Goal: Task Accomplishment & Management: Manage account settings

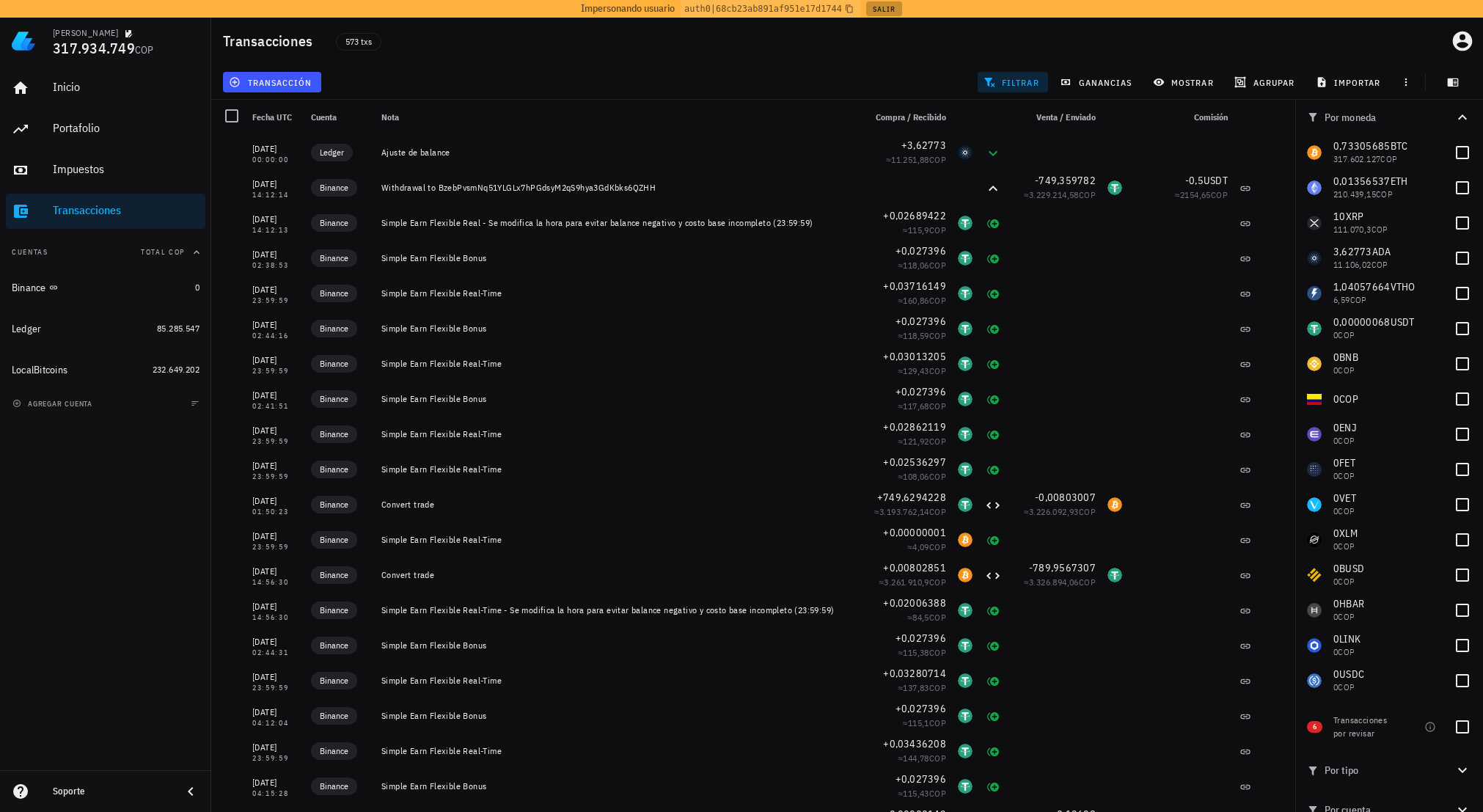
click at [885, 9] on button "Salir" at bounding box center [884, 9] width 36 height 15
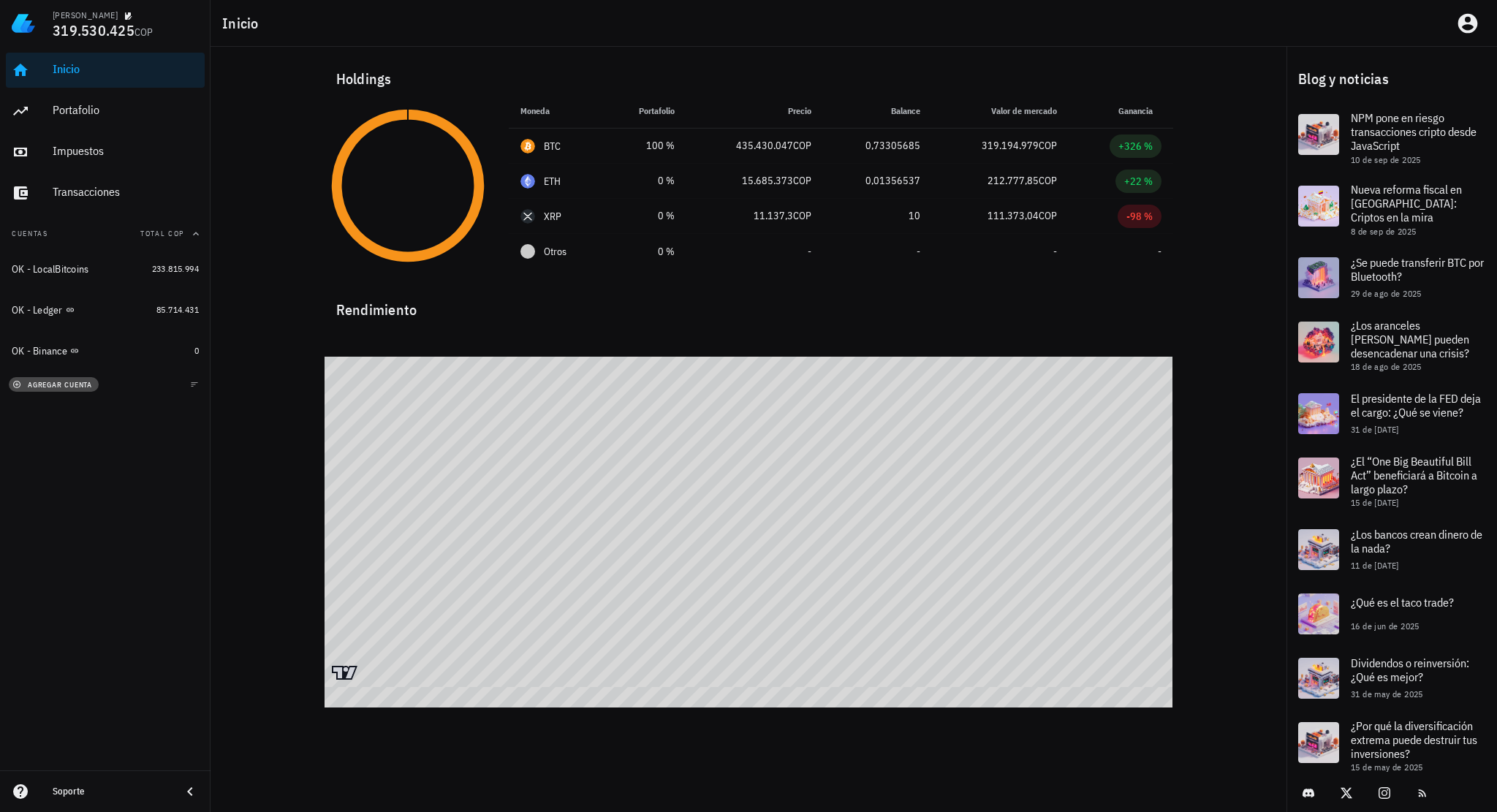
click at [70, 377] on button "agregar cuenta" at bounding box center [54, 384] width 90 height 15
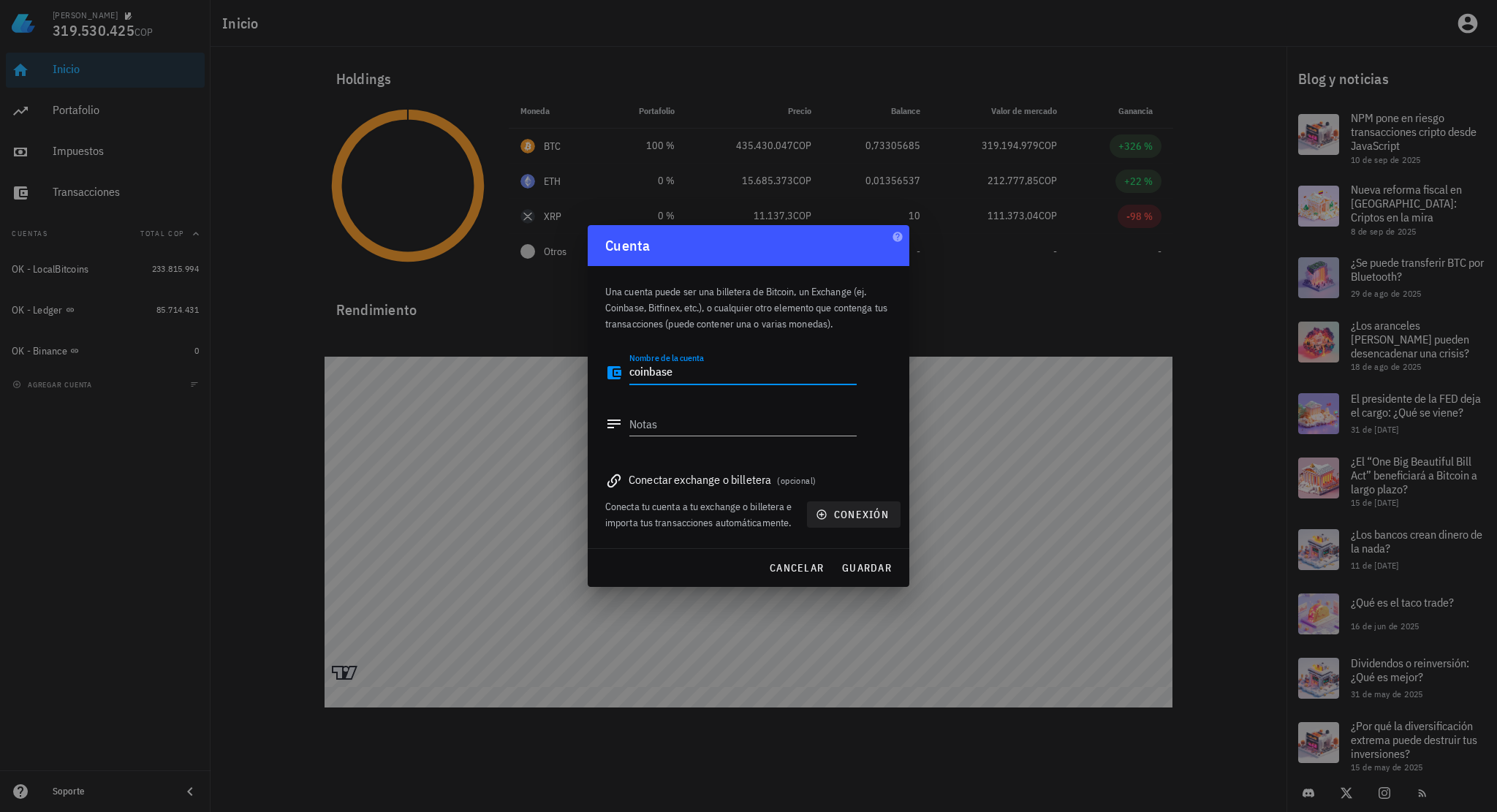
type textarea "coinbase"
click at [864, 517] on span "conexión" at bounding box center [854, 515] width 70 height 13
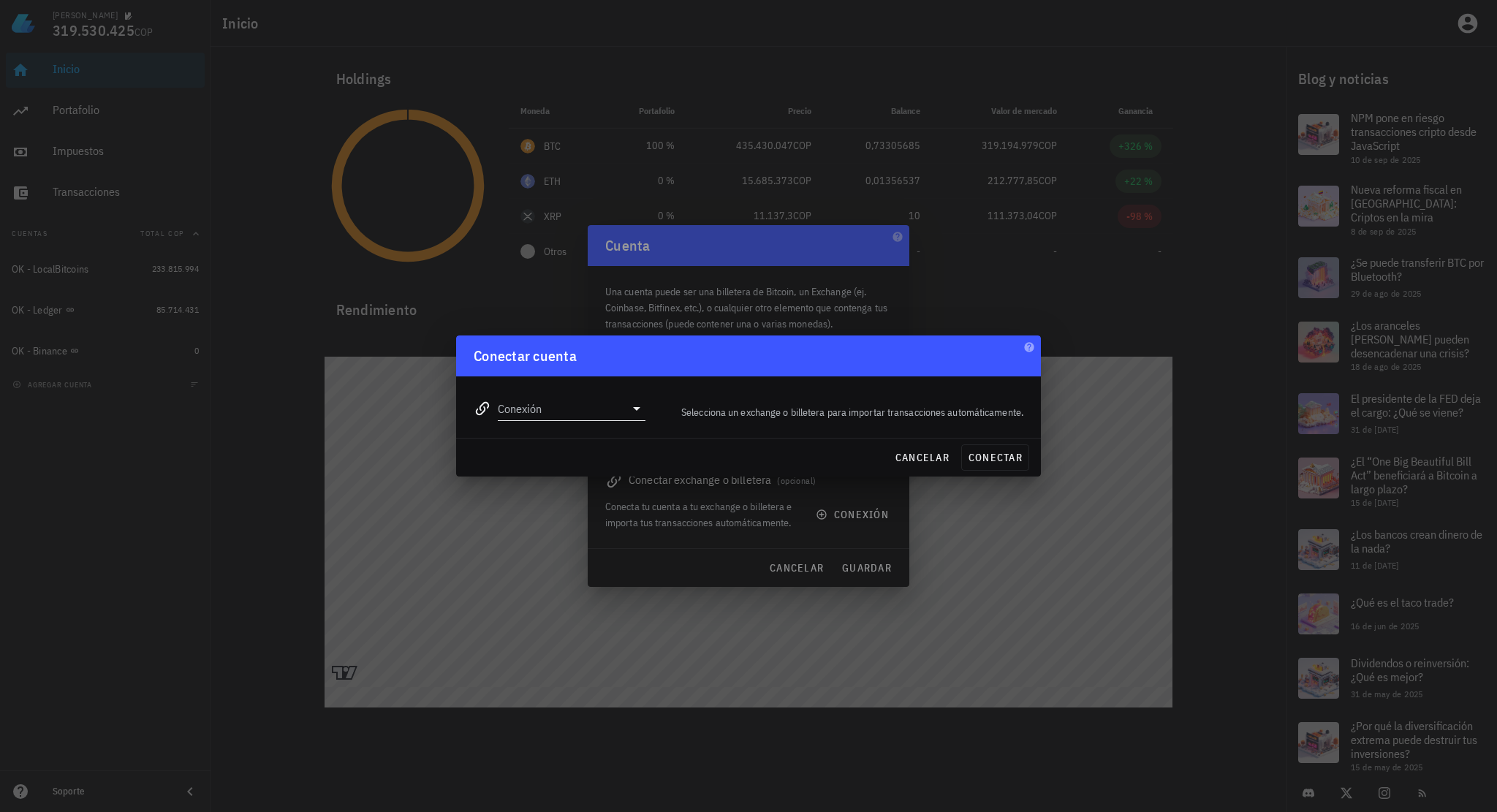
click at [620, 402] on input "Conexión" at bounding box center [561, 408] width 127 height 23
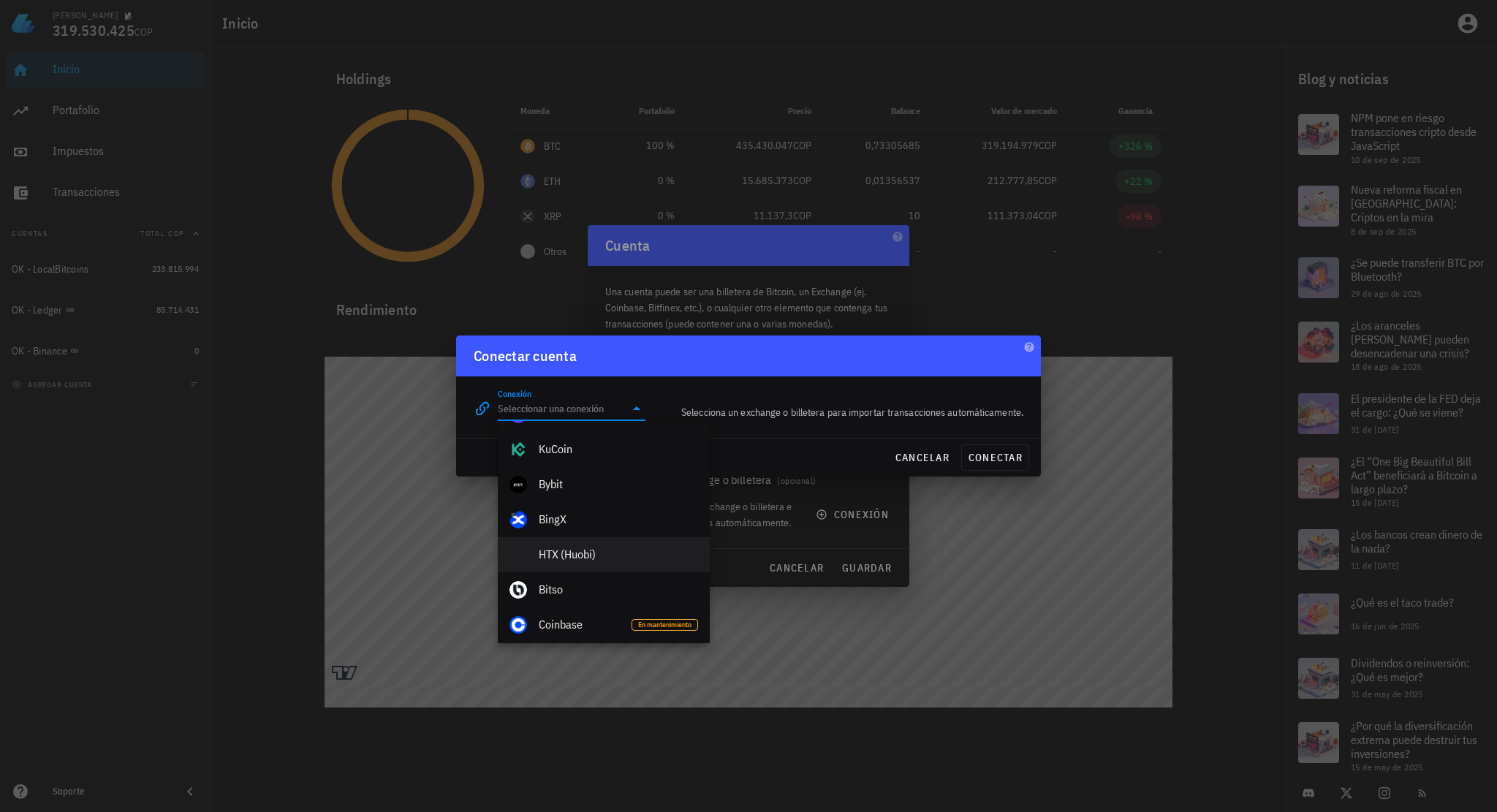
scroll to position [438, 0]
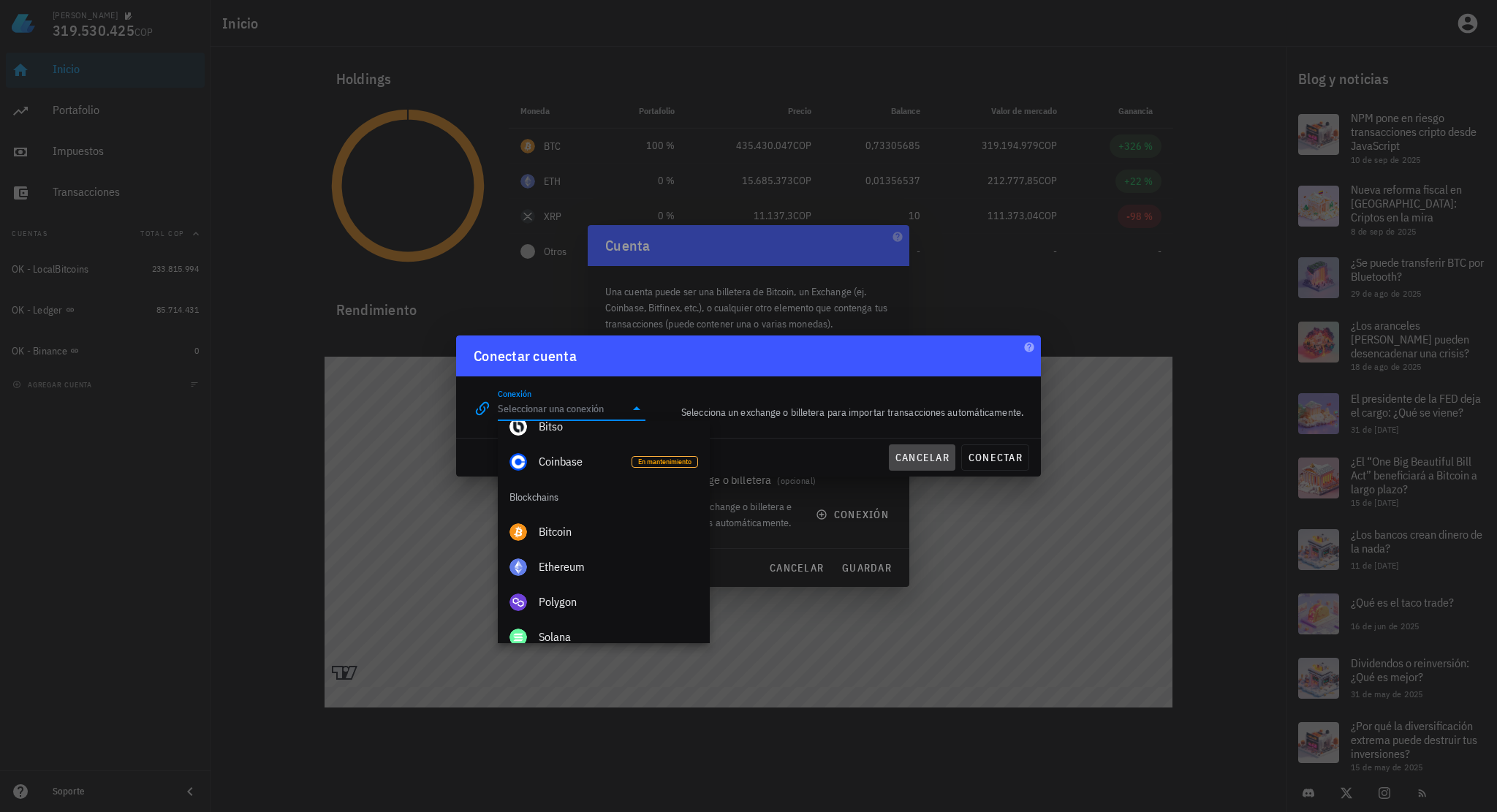
click at [920, 458] on span "cancelar" at bounding box center [922, 458] width 55 height 13
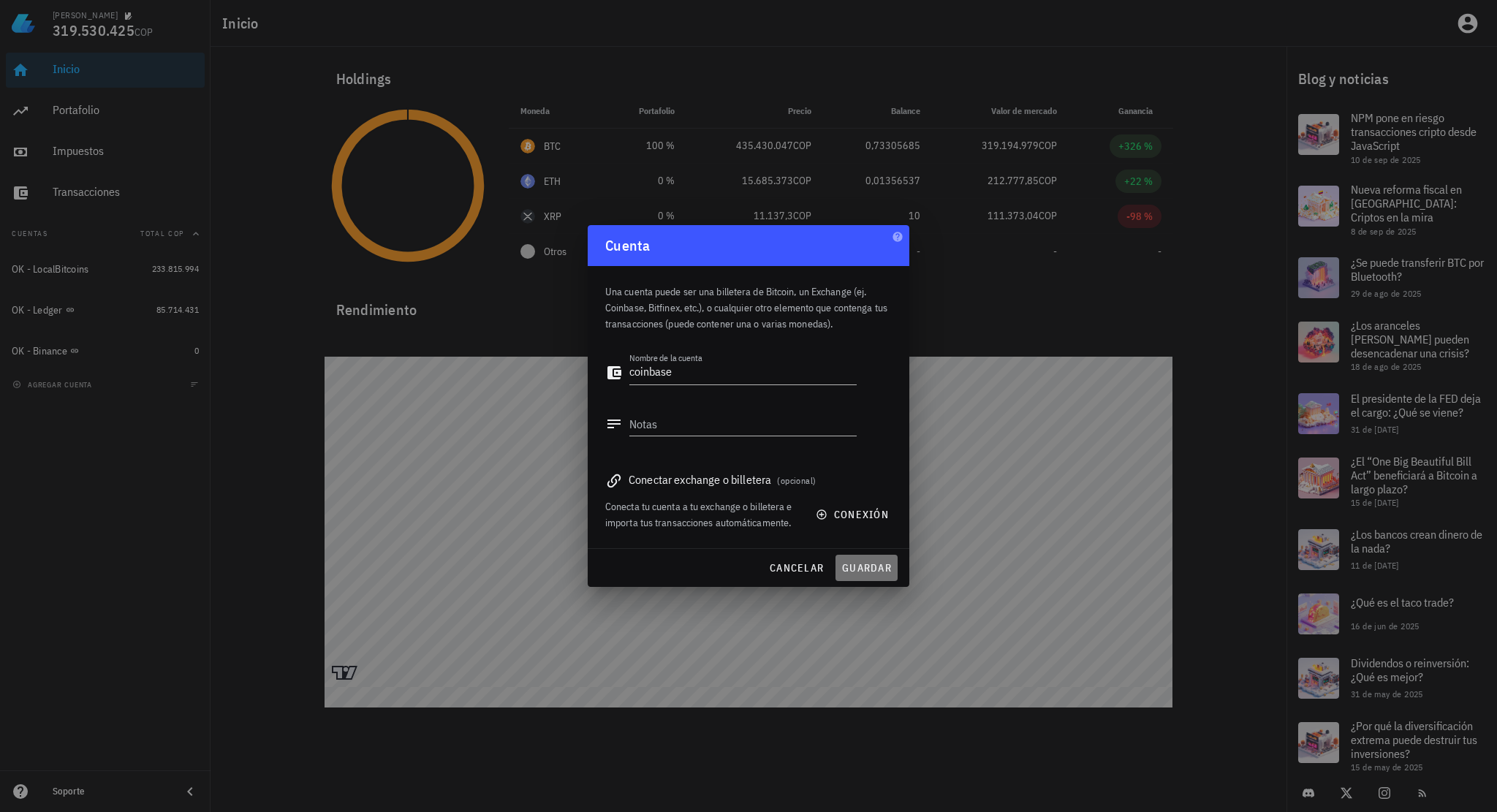
click at [851, 571] on span "guardar" at bounding box center [866, 568] width 51 height 13
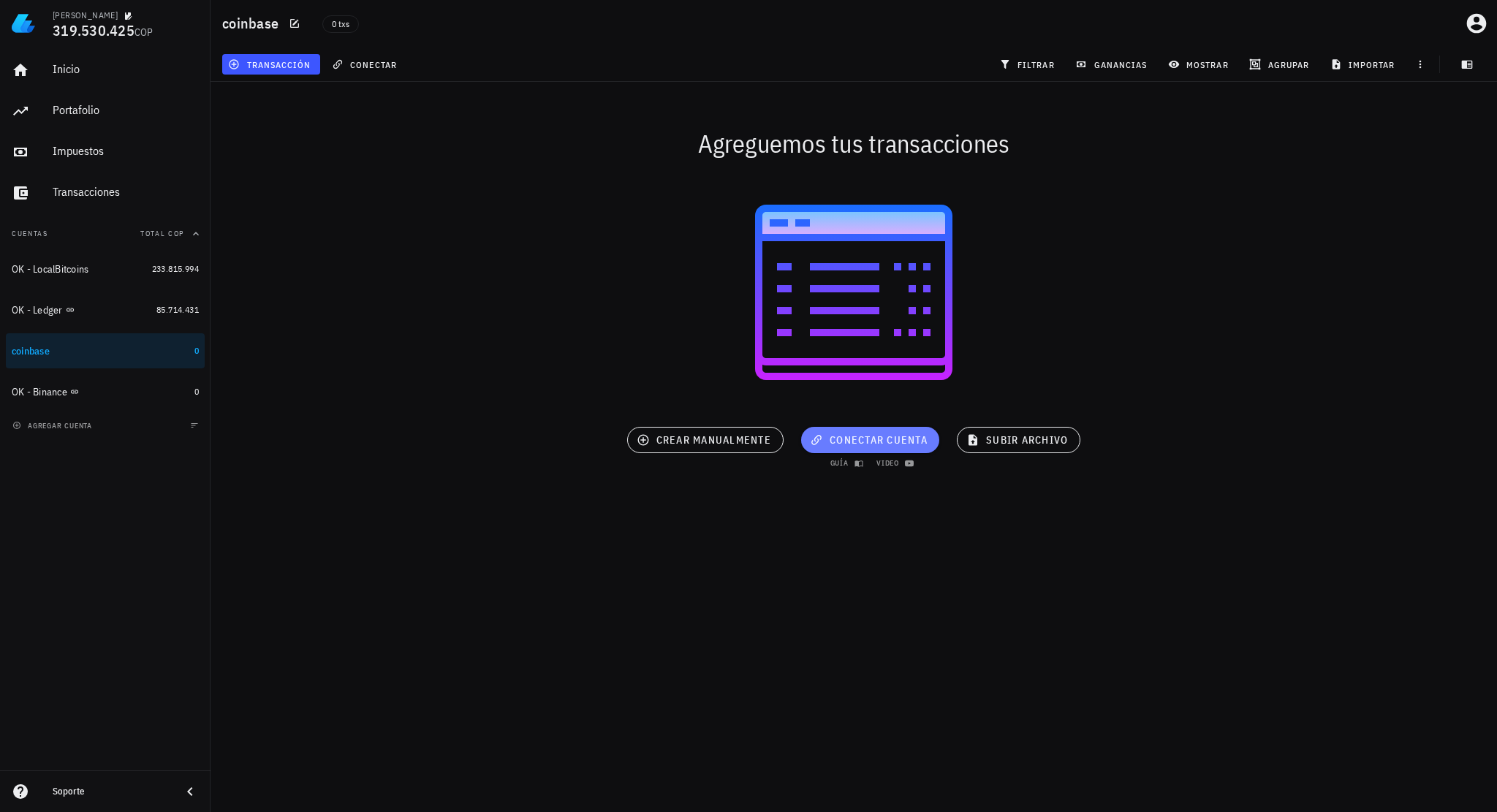
click at [906, 442] on span "conectar cuenta" at bounding box center [870, 440] width 115 height 13
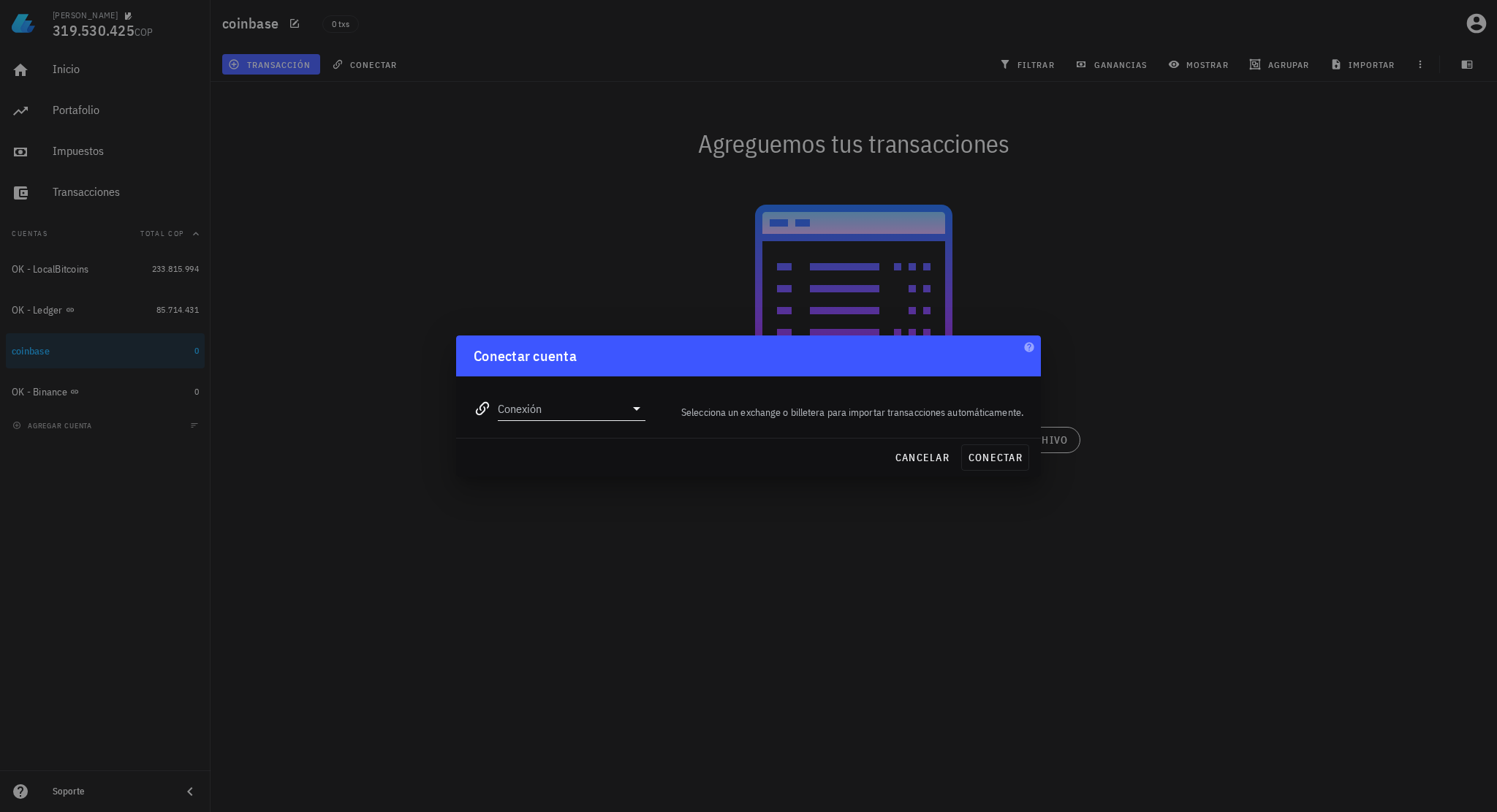
click at [630, 418] on div "Conexión" at bounding box center [571, 408] width 147 height 23
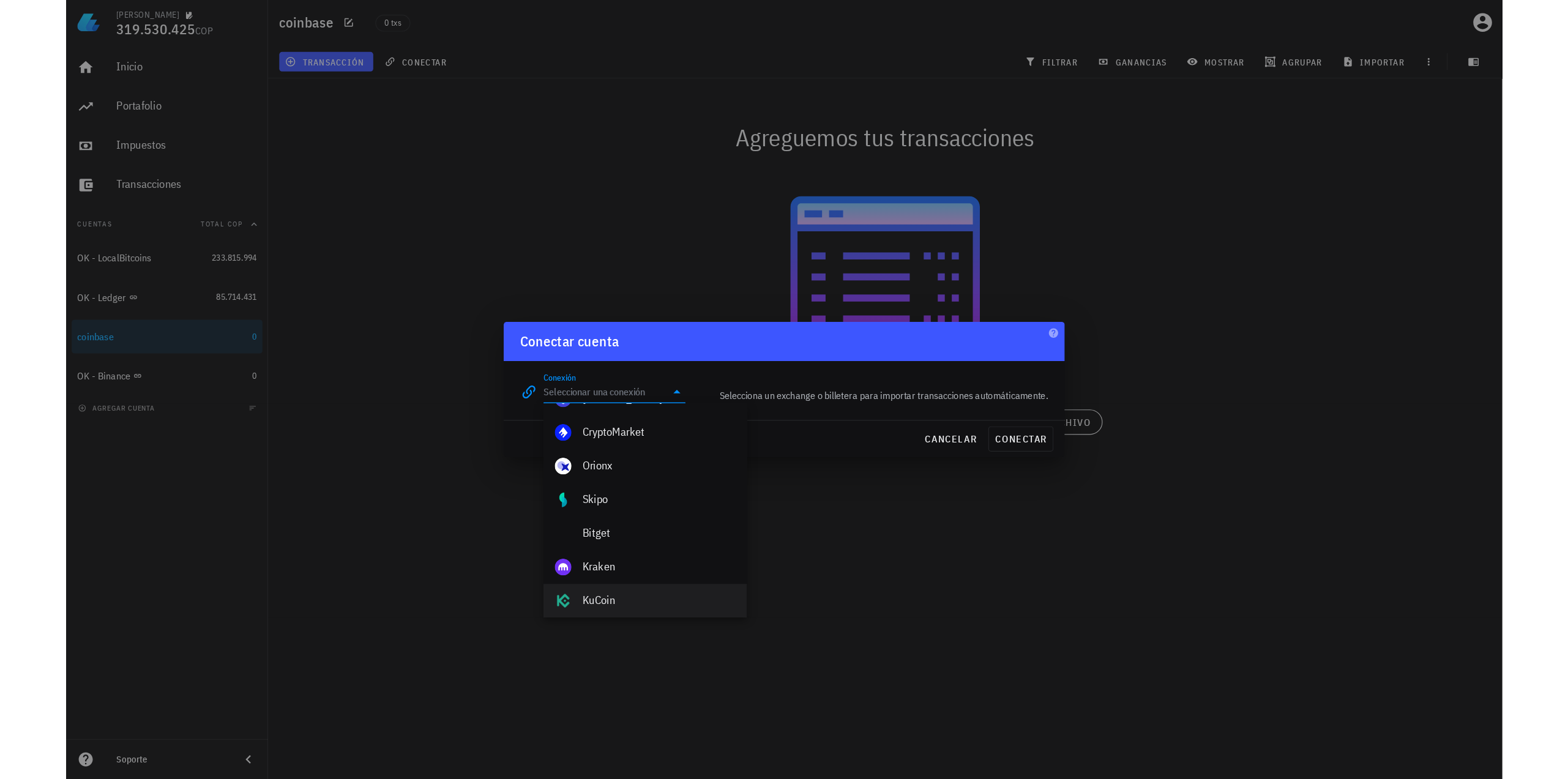
scroll to position [306, 0]
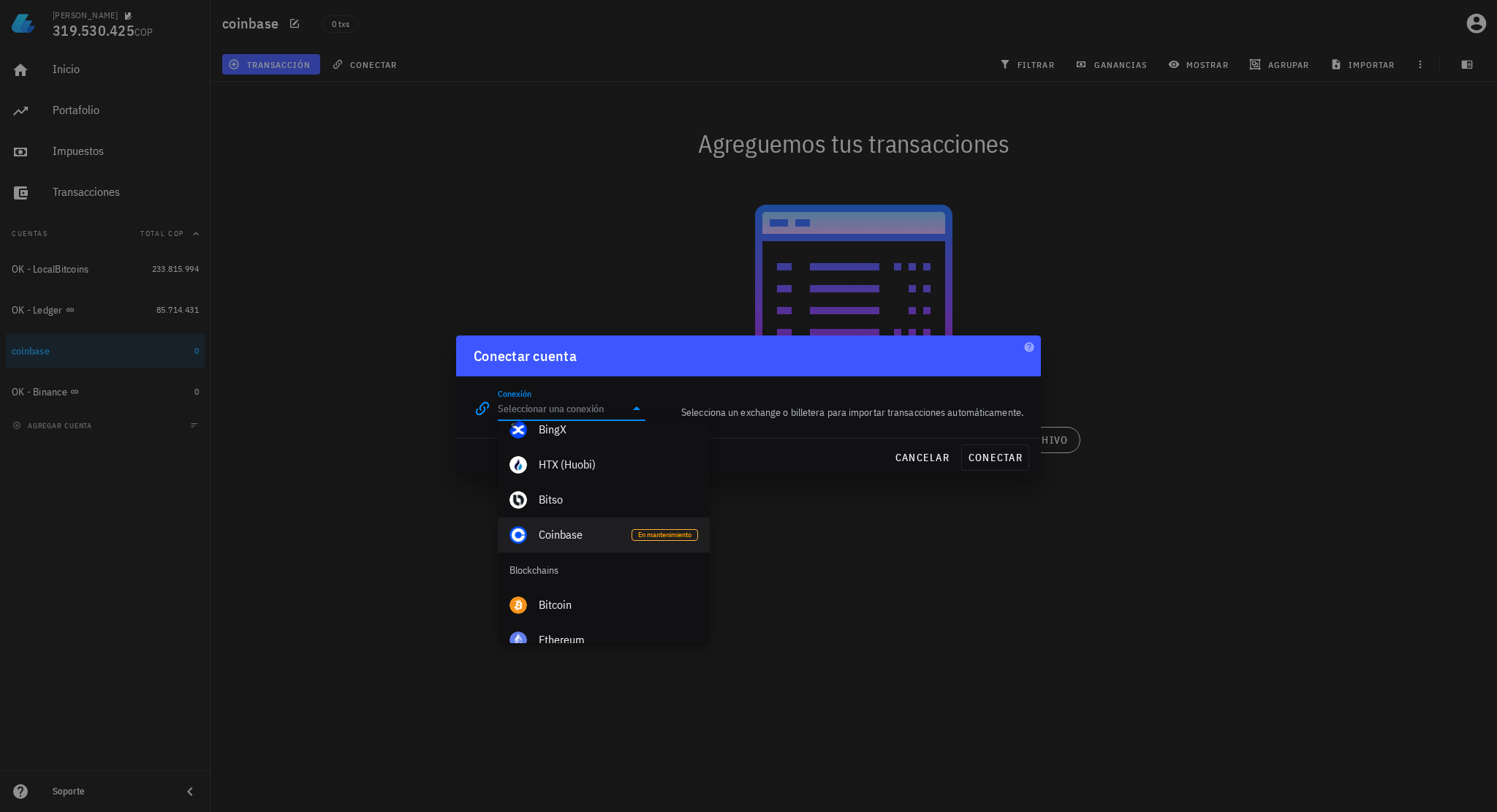
click at [594, 522] on div "Coinbase" at bounding box center [580, 535] width 82 height 32
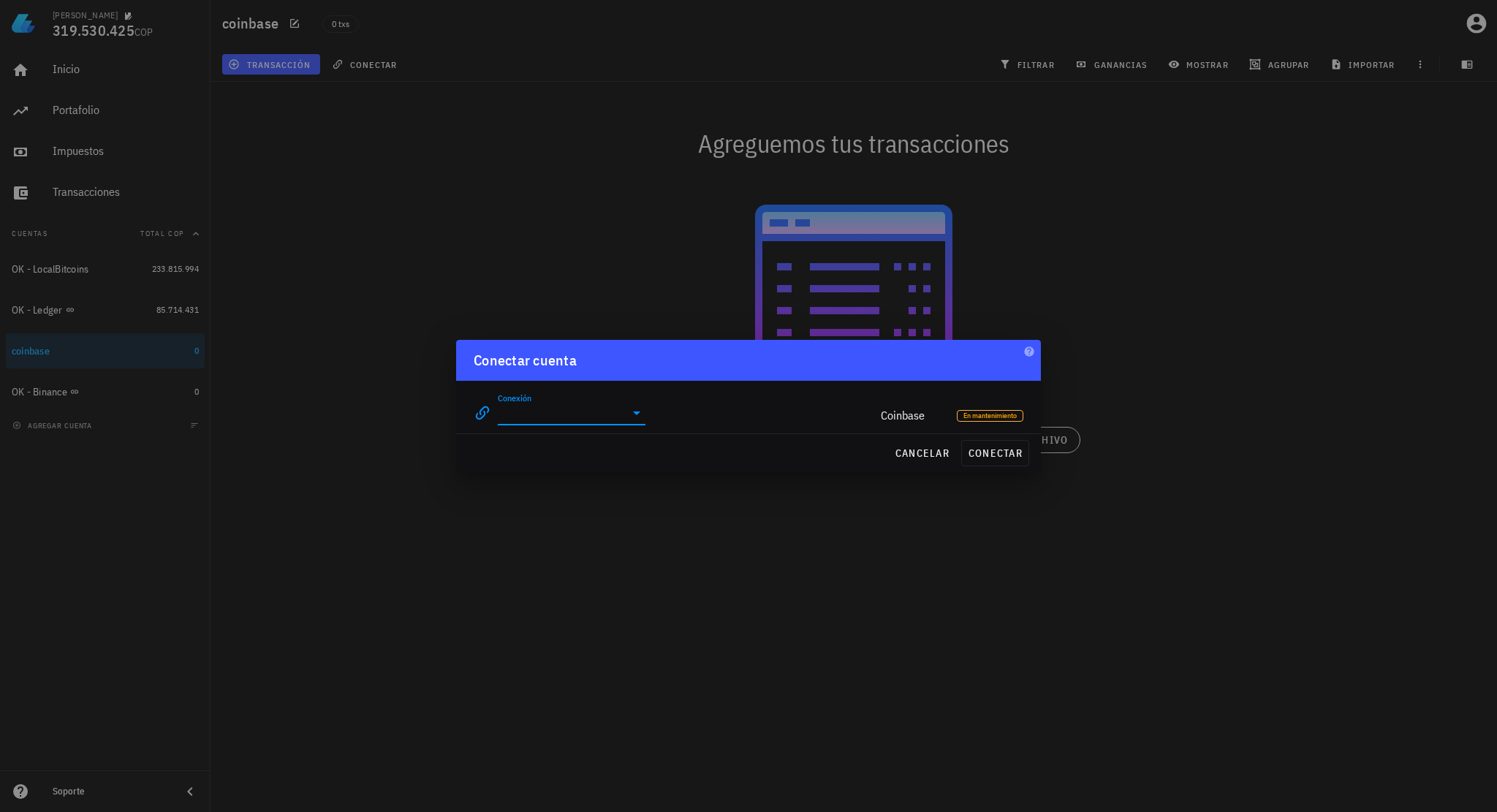
type input "Coinbase"
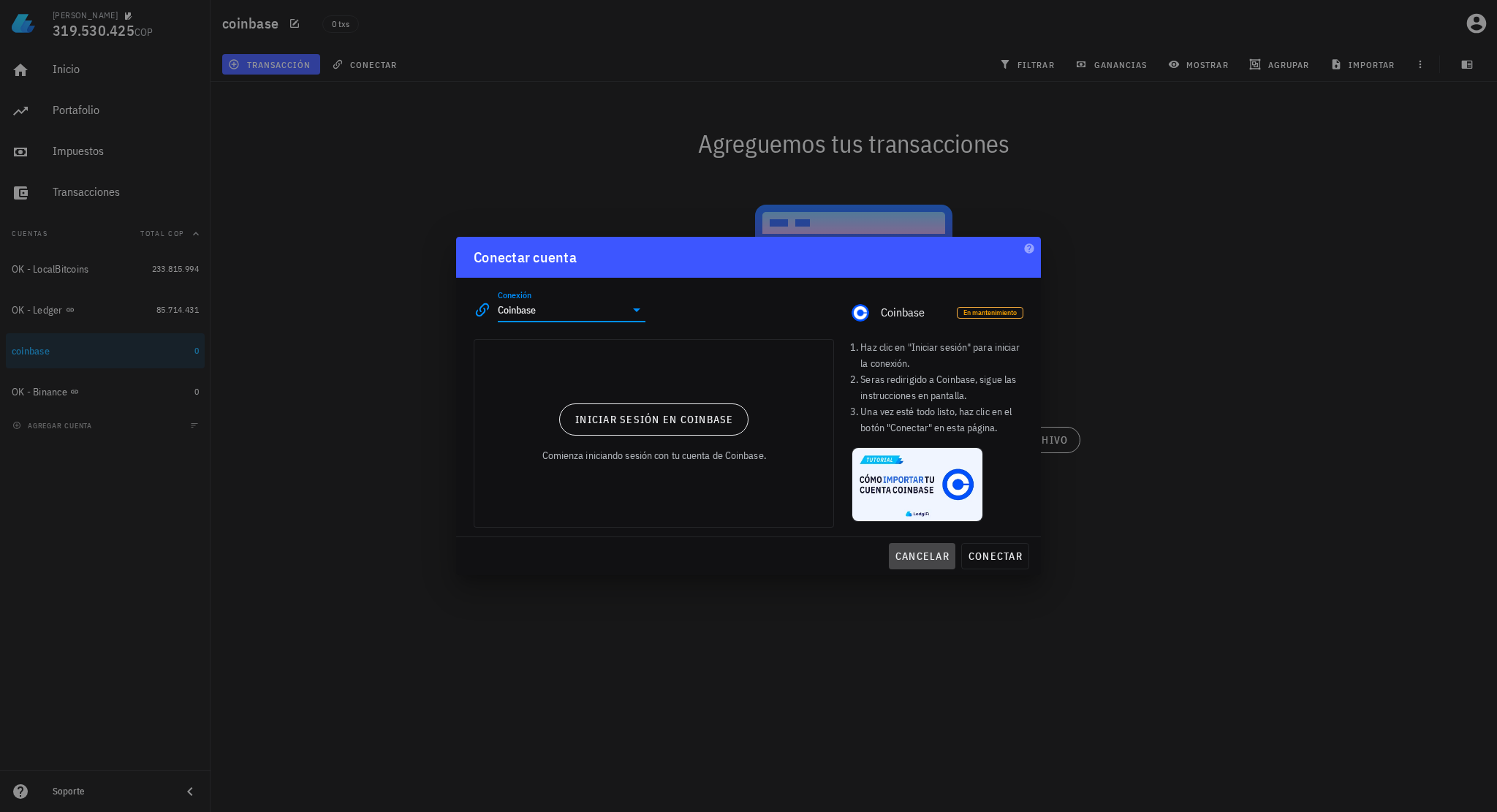
click at [915, 550] on span "cancelar" at bounding box center [922, 557] width 55 height 13
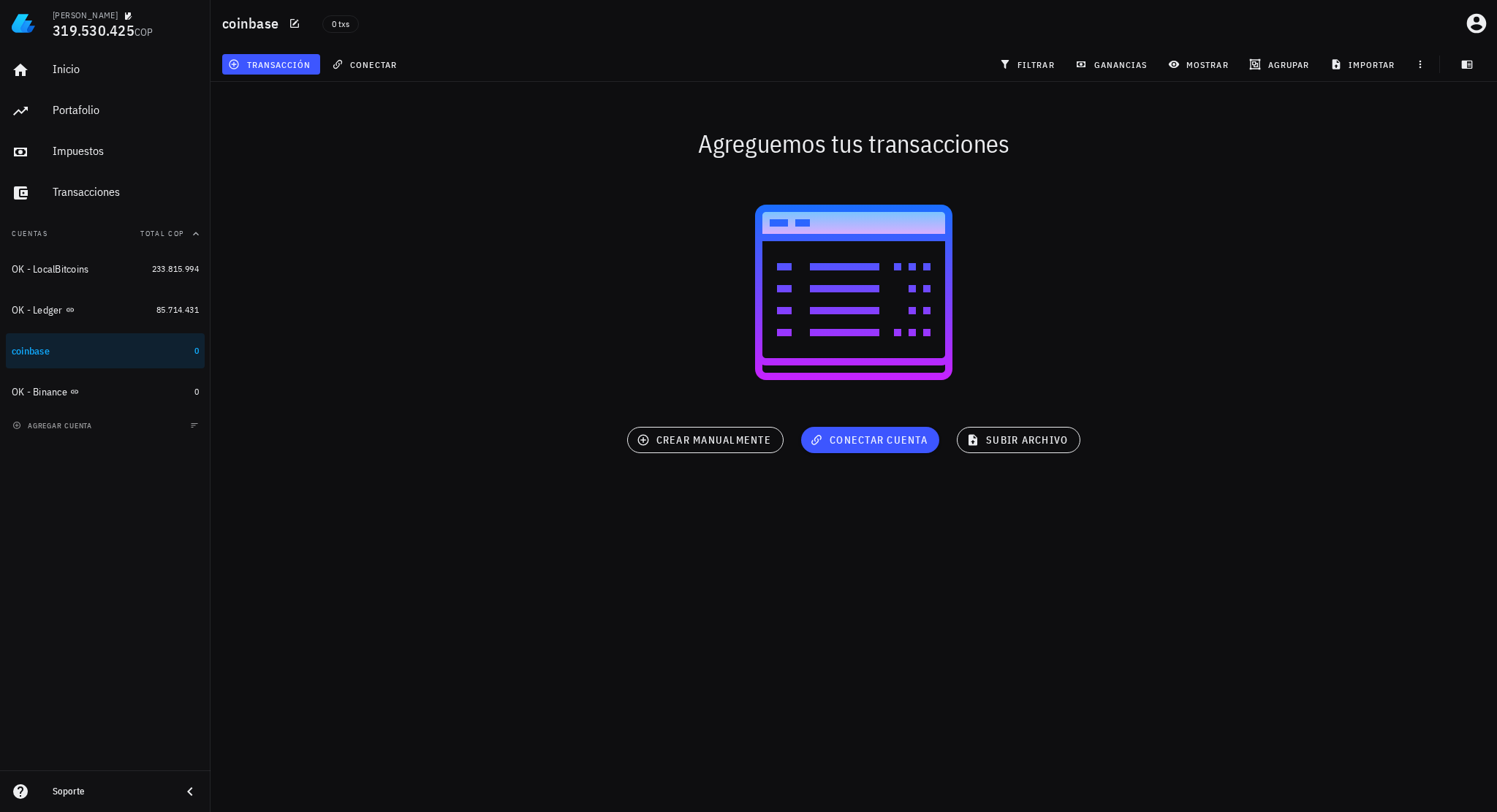
click at [1178, 271] on div at bounding box center [854, 292] width 1286 height 234
click at [62, 356] on div "coinbase" at bounding box center [100, 351] width 177 height 14
click at [63, 353] on icon "button" at bounding box center [60, 350] width 9 height 9
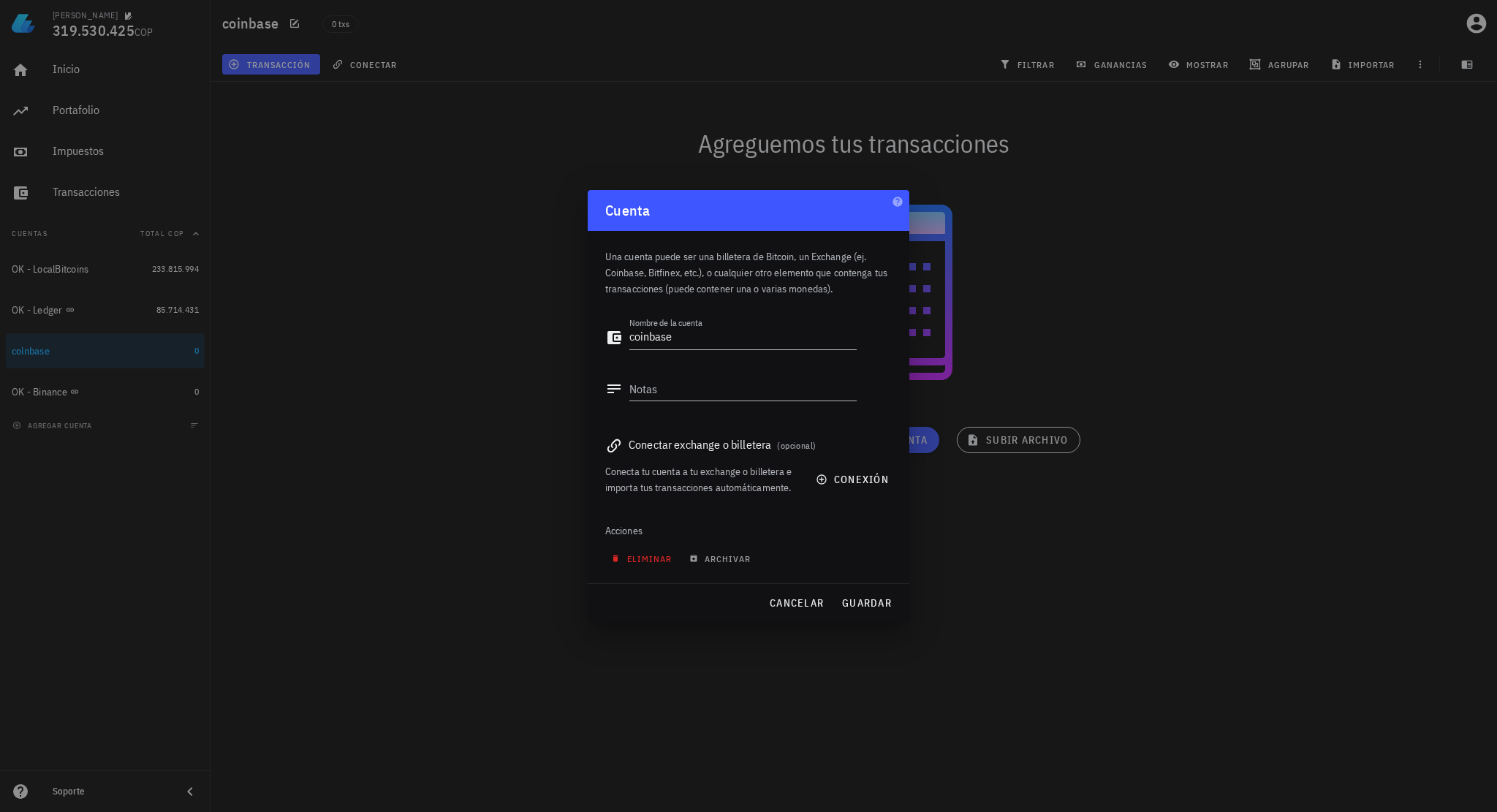
click at [664, 555] on span "eliminar" at bounding box center [642, 558] width 57 height 11
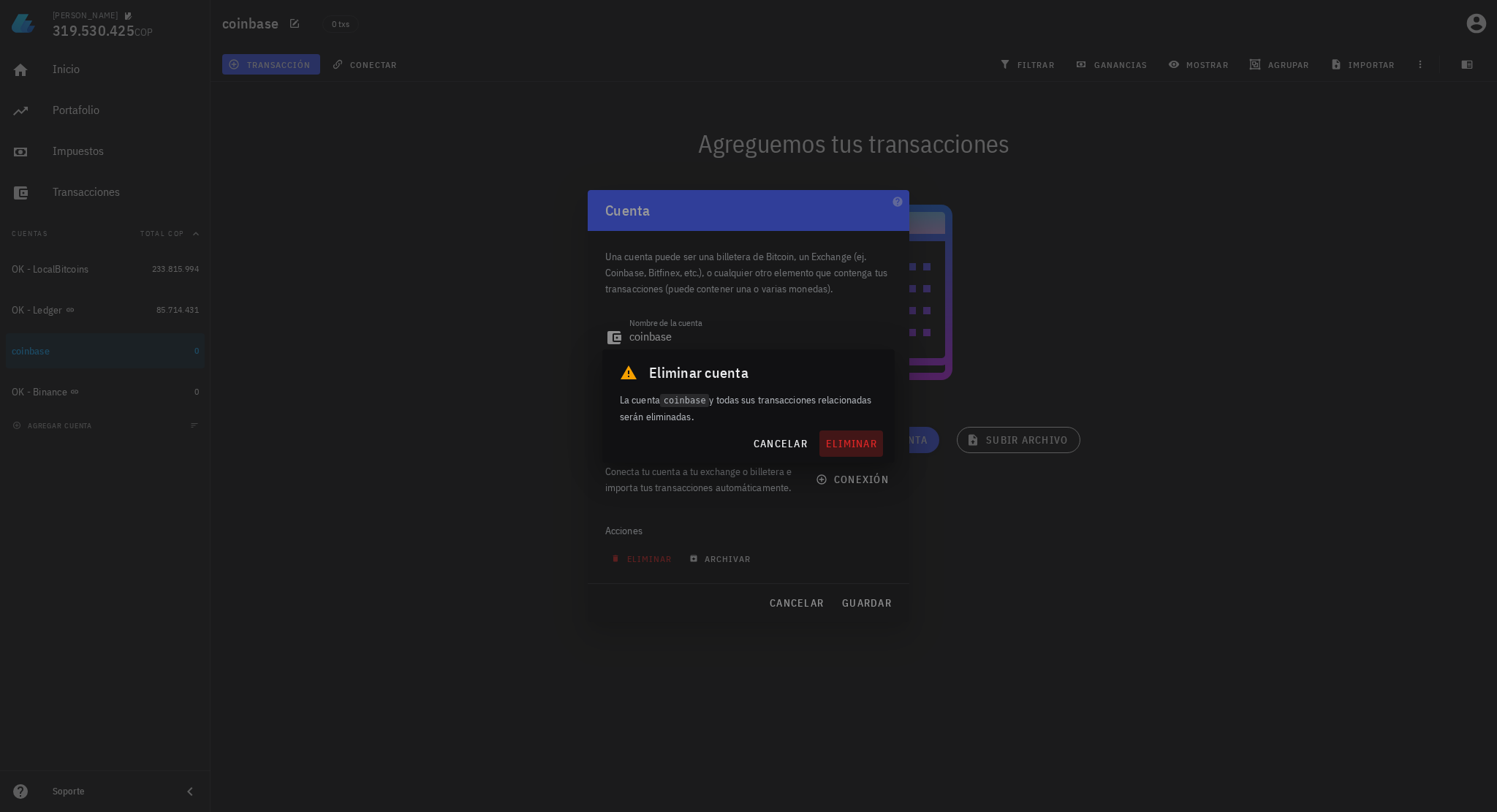
click at [865, 448] on span "eliminar" at bounding box center [851, 443] width 52 height 13
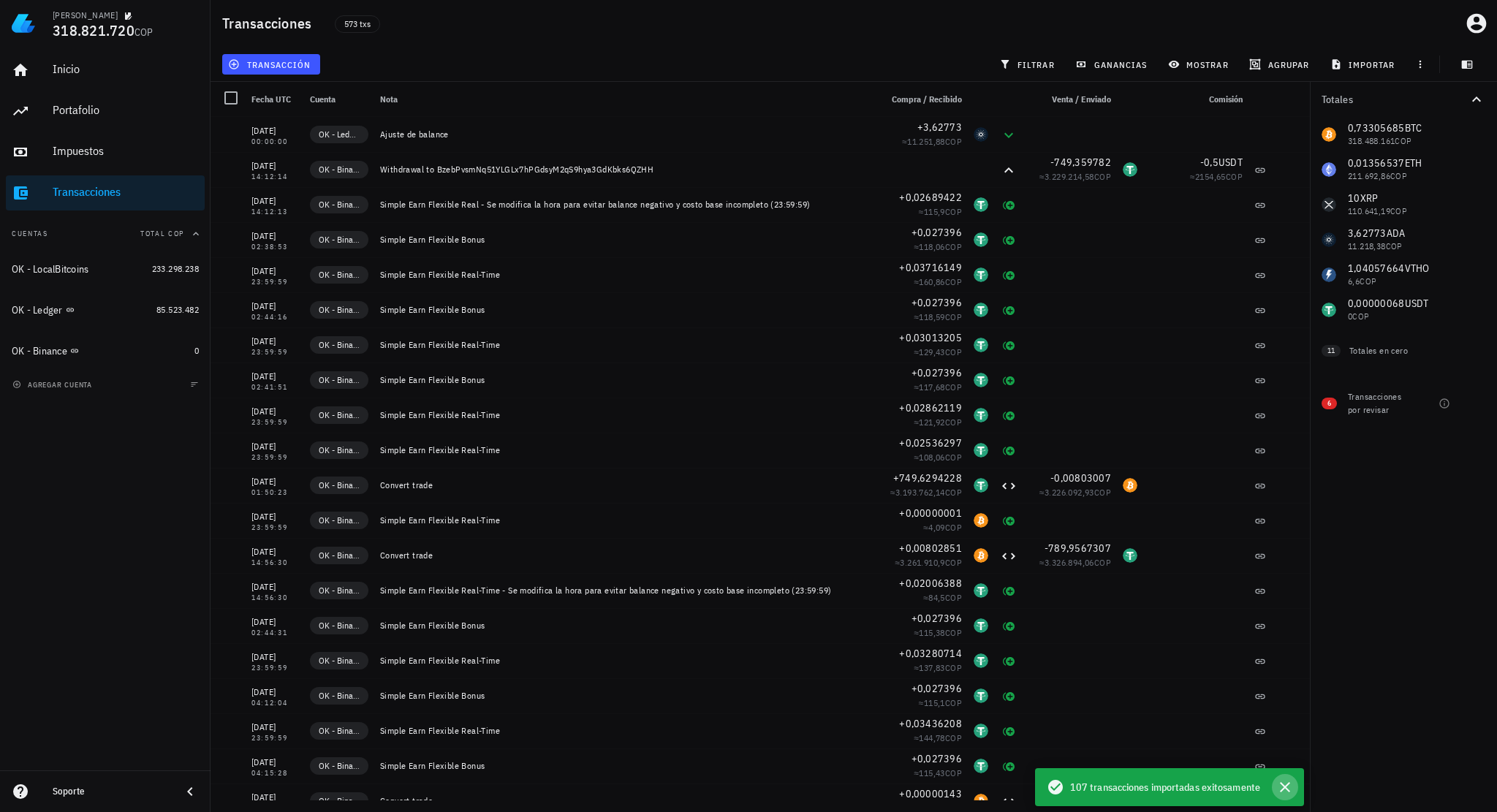
click at [1286, 787] on icon "button" at bounding box center [1285, 787] width 10 height 10
